Goal: Information Seeking & Learning: Learn about a topic

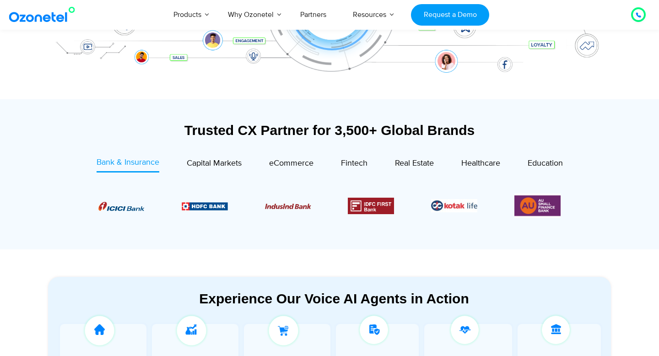
scroll to position [341, 0]
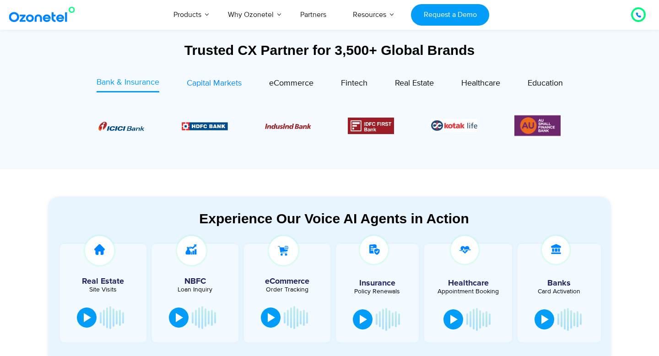
click at [211, 86] on span "Capital Markets" at bounding box center [214, 83] width 55 height 10
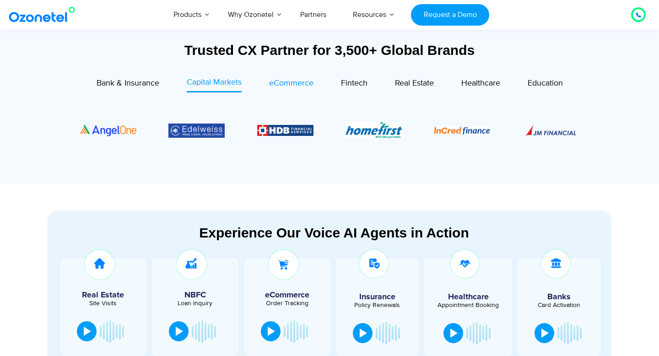
click at [299, 85] on span "eCommerce" at bounding box center [291, 83] width 44 height 10
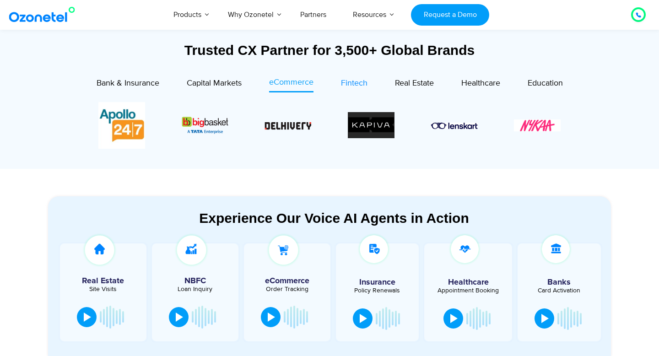
click at [344, 85] on span "Fintech" at bounding box center [354, 83] width 27 height 10
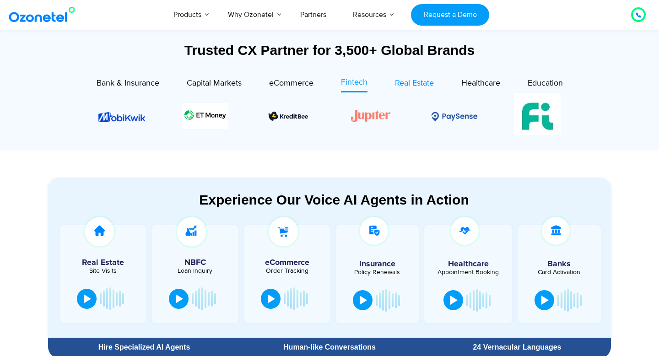
click at [406, 84] on span "Real Estate" at bounding box center [414, 83] width 39 height 10
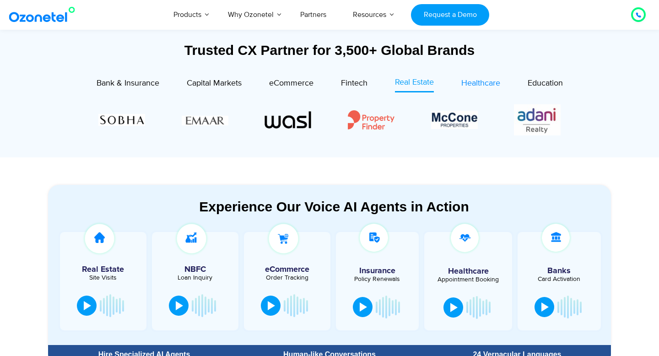
click at [466, 84] on span "Healthcare" at bounding box center [480, 83] width 39 height 10
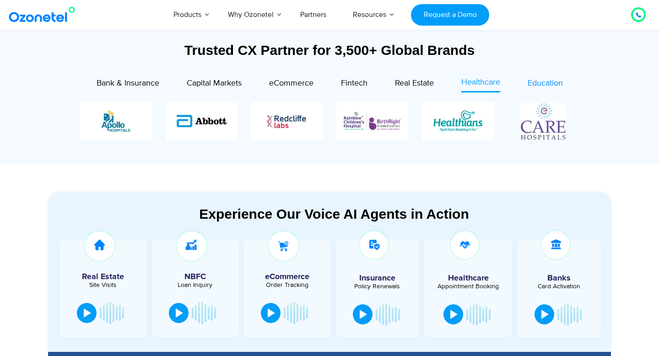
click at [531, 80] on span "Education" at bounding box center [544, 83] width 35 height 10
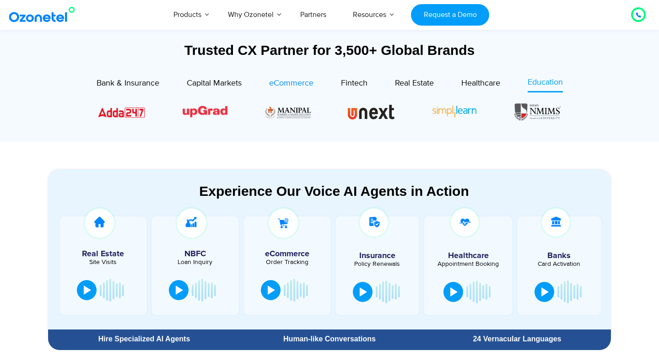
click at [294, 81] on span "eCommerce" at bounding box center [291, 83] width 44 height 10
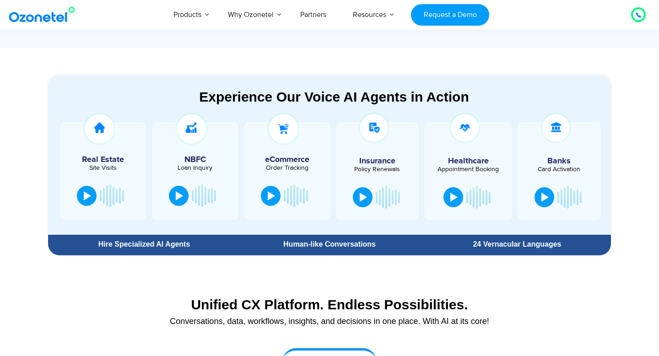
scroll to position [494, 0]
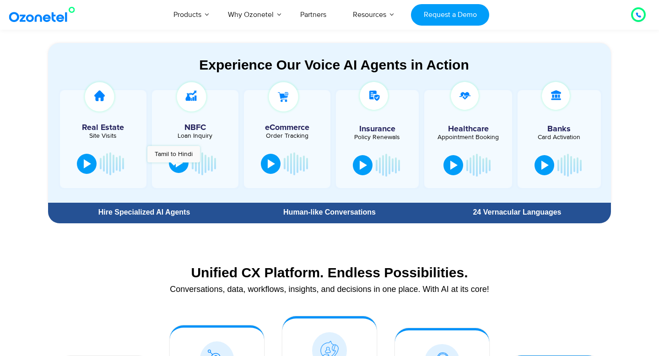
click at [173, 167] on button at bounding box center [179, 163] width 20 height 20
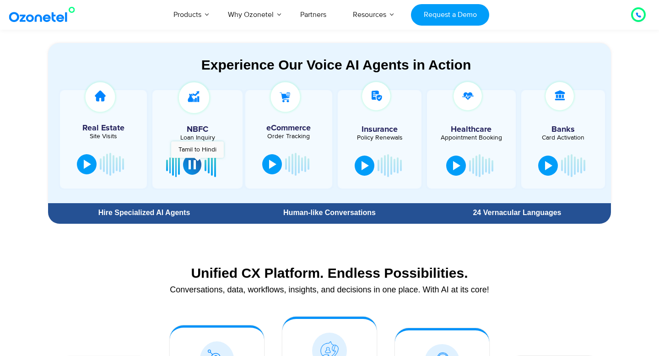
click at [198, 162] on button at bounding box center [192, 165] width 18 height 20
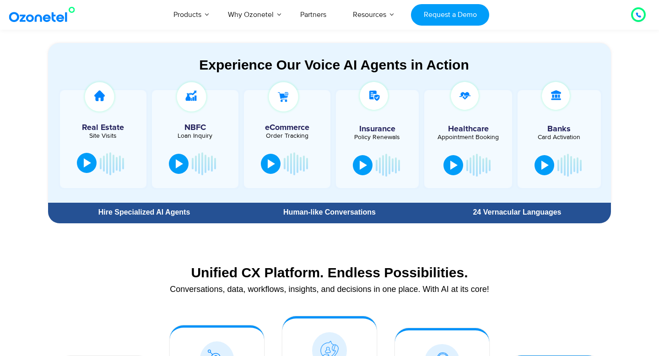
click at [93, 163] on button at bounding box center [87, 163] width 20 height 20
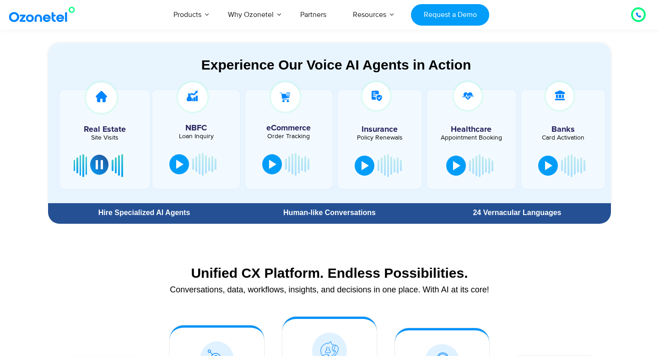
click at [93, 163] on button at bounding box center [99, 165] width 18 height 20
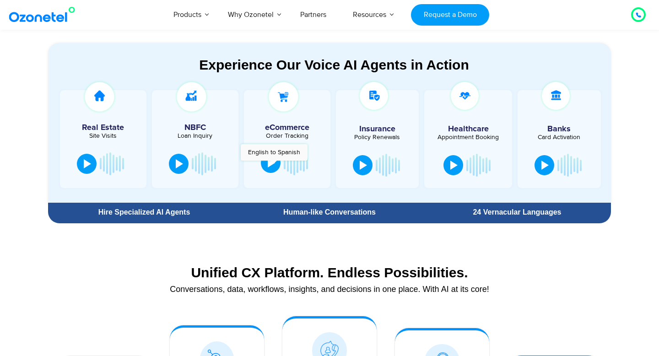
click at [274, 165] on div at bounding box center [271, 162] width 7 height 9
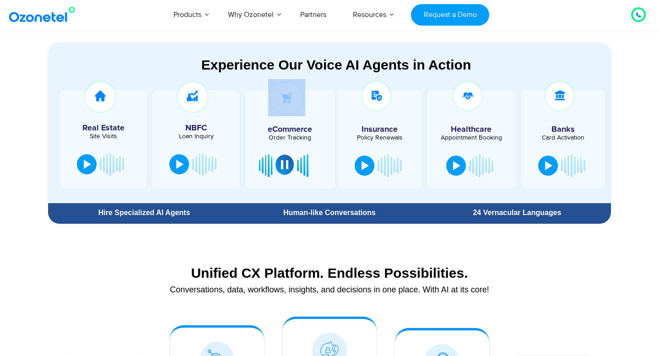
drag, startPoint x: 268, startPoint y: 130, endPoint x: 314, endPoint y: 140, distance: 47.2
click at [314, 140] on div "eCommerce Order Tracking" at bounding box center [290, 139] width 92 height 101
click at [314, 140] on div "Order Tracking" at bounding box center [290, 137] width 80 height 6
click at [283, 163] on div at bounding box center [284, 164] width 7 height 9
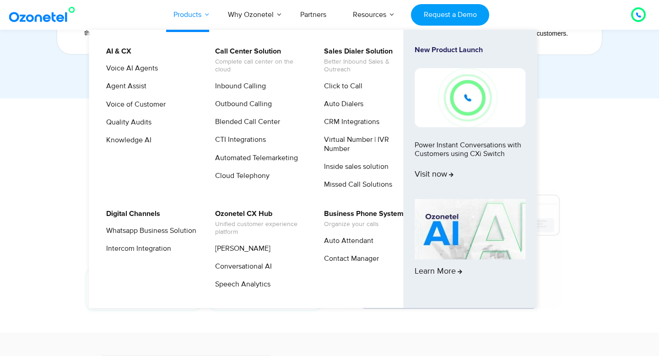
click at [201, 10] on link "Products" at bounding box center [187, 15] width 54 height 30
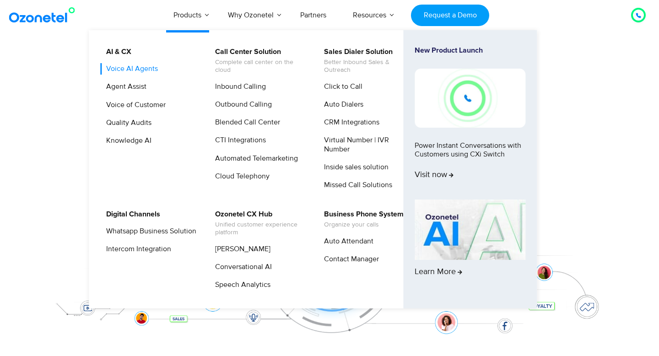
click at [140, 68] on link "Voice AI Agents" at bounding box center [129, 68] width 59 height 11
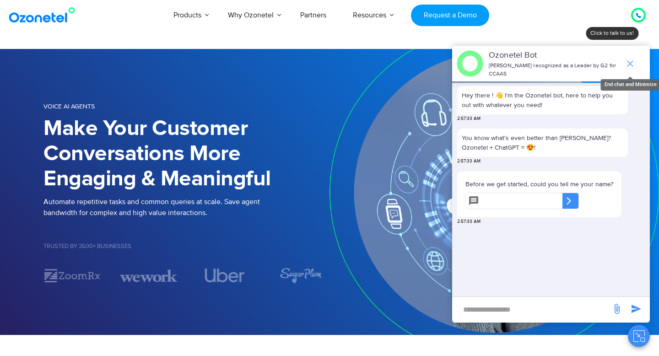
click at [626, 66] on icon "end chat or minimize" at bounding box center [629, 63] width 11 height 11
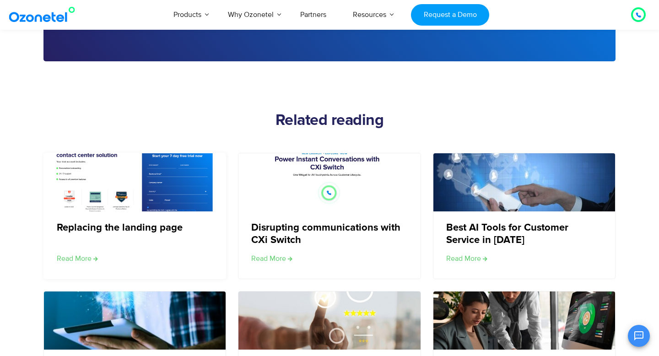
scroll to position [1561, 0]
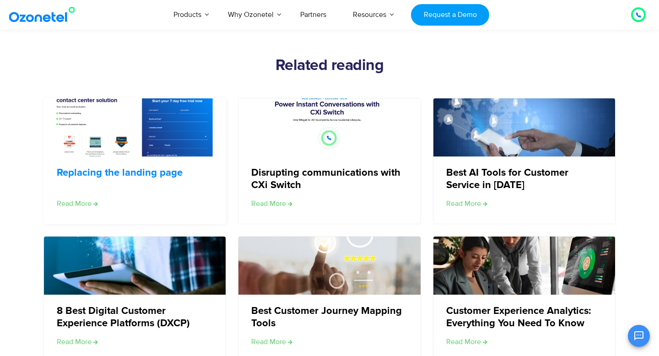
click at [119, 169] on link "Replacing the landing page" at bounding box center [120, 173] width 126 height 12
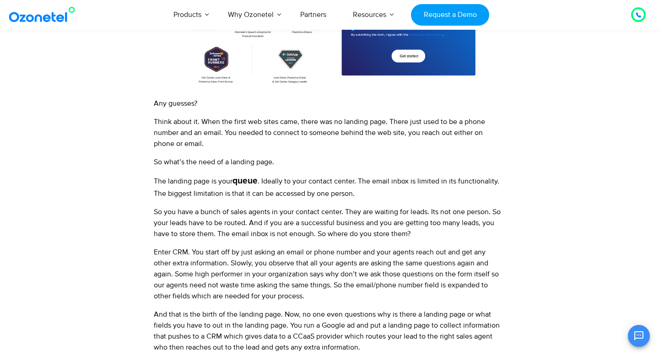
scroll to position [394, 0]
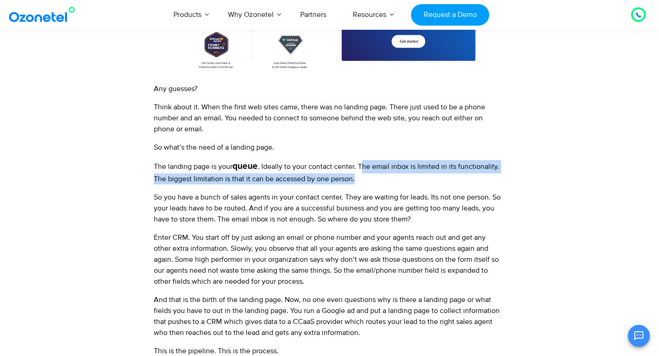
drag, startPoint x: 362, startPoint y: 166, endPoint x: 407, endPoint y: 182, distance: 47.2
click at [407, 182] on p "The landing page is your queue . Ideally to your contact center. The email inbo…" at bounding box center [327, 172] width 347 height 24
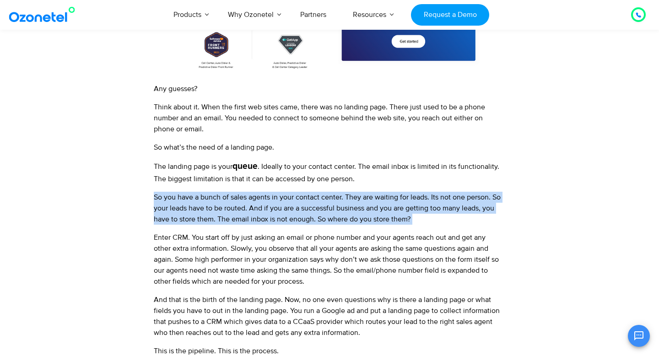
drag, startPoint x: 154, startPoint y: 198, endPoint x: 446, endPoint y: 225, distance: 293.6
click at [447, 226] on div "What is the main purpose of the quintessential landing page? Any guesses? Think…" at bounding box center [327, 278] width 347 height 874
click at [446, 225] on div "What is the main purpose of the quintessential landing page? Any guesses? Think…" at bounding box center [327, 278] width 347 height 874
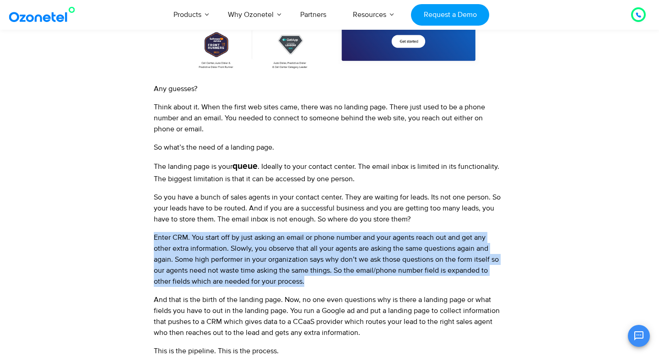
drag, startPoint x: 151, startPoint y: 235, endPoint x: 324, endPoint y: 284, distance: 179.6
click at [324, 284] on div "What is the main purpose of the quintessential landing page? Any guesses? Think…" at bounding box center [327, 282] width 356 height 891
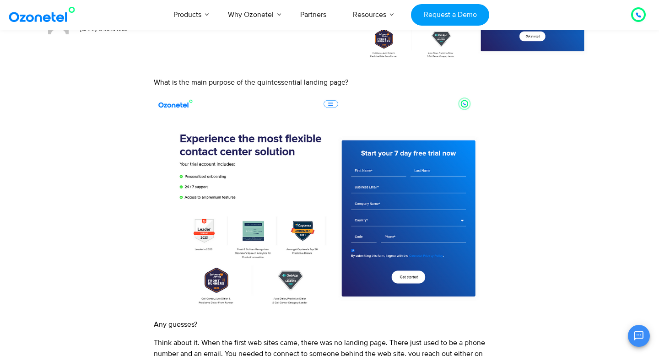
scroll to position [152, 0]
